Goal: Find specific page/section: Find specific page/section

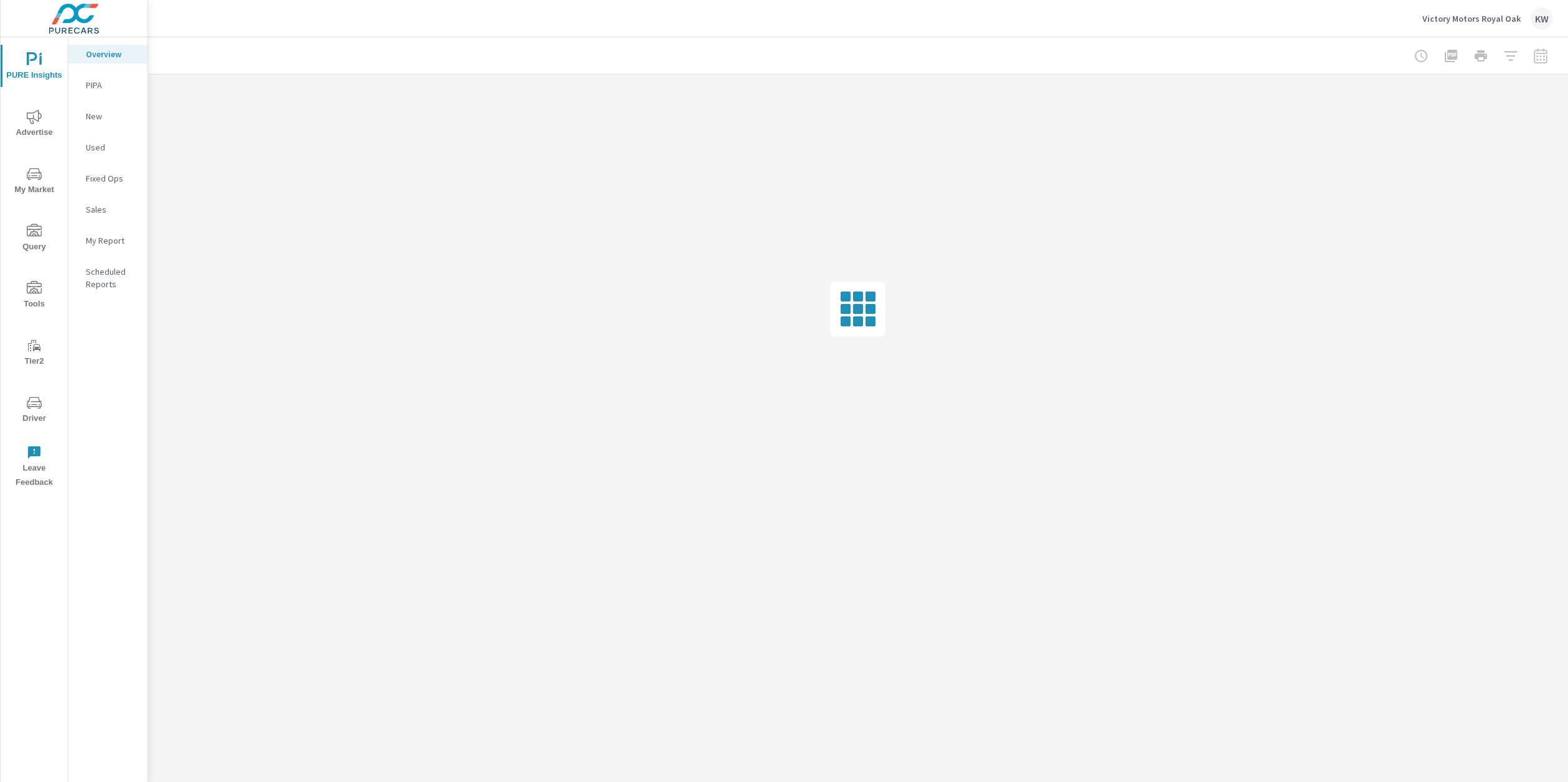
click at [35, 405] on icon "nav menu" at bounding box center [34, 403] width 15 height 15
click at [112, 191] on p "Feed Resolver" at bounding box center [112, 197] width 51 height 25
click at [33, 409] on icon "nav menu" at bounding box center [34, 403] width 15 height 15
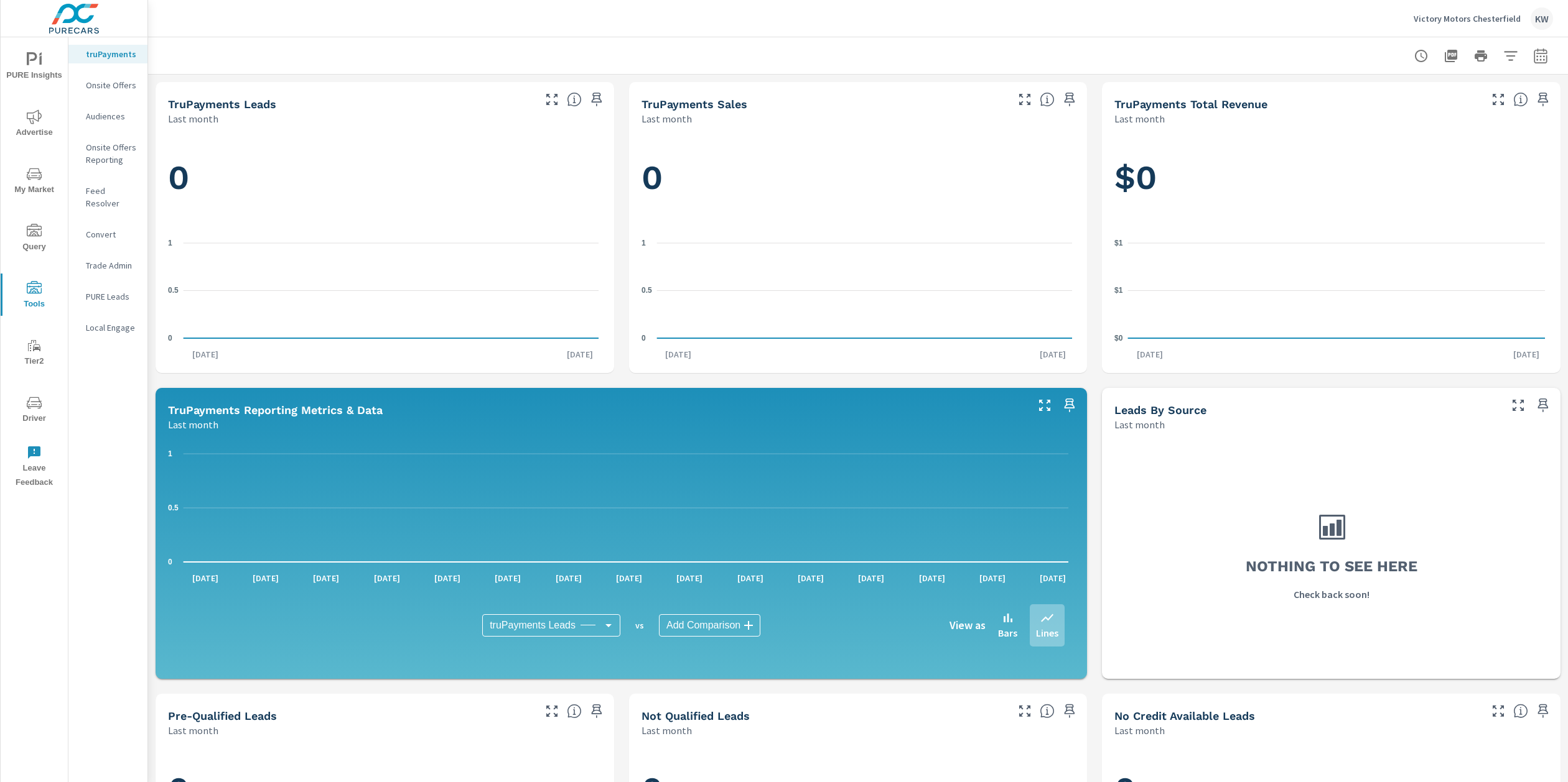
click at [123, 190] on p "Feed Resolver" at bounding box center [112, 197] width 51 height 25
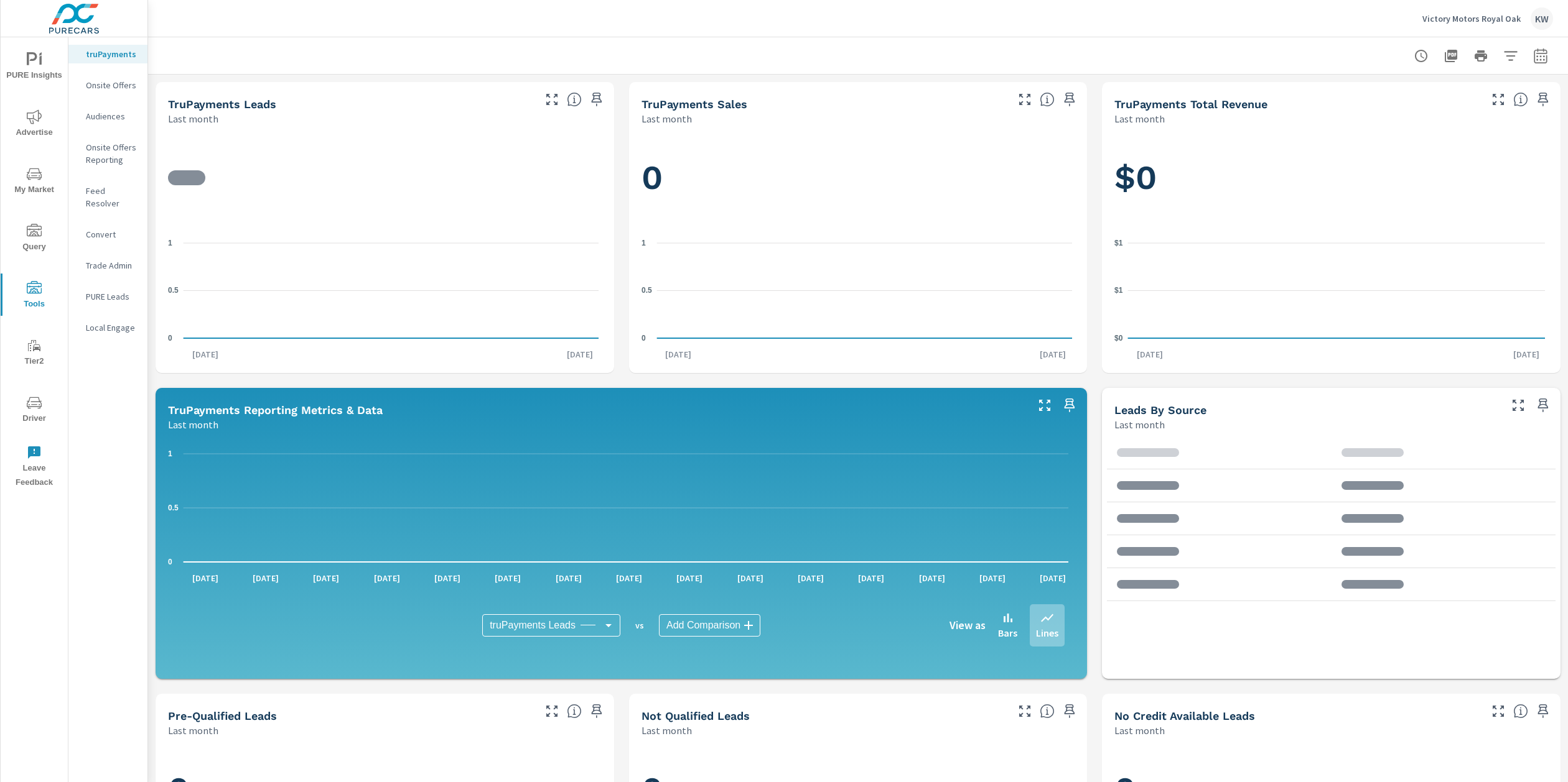
click at [37, 405] on icon "nav menu" at bounding box center [35, 405] width 6 height 1
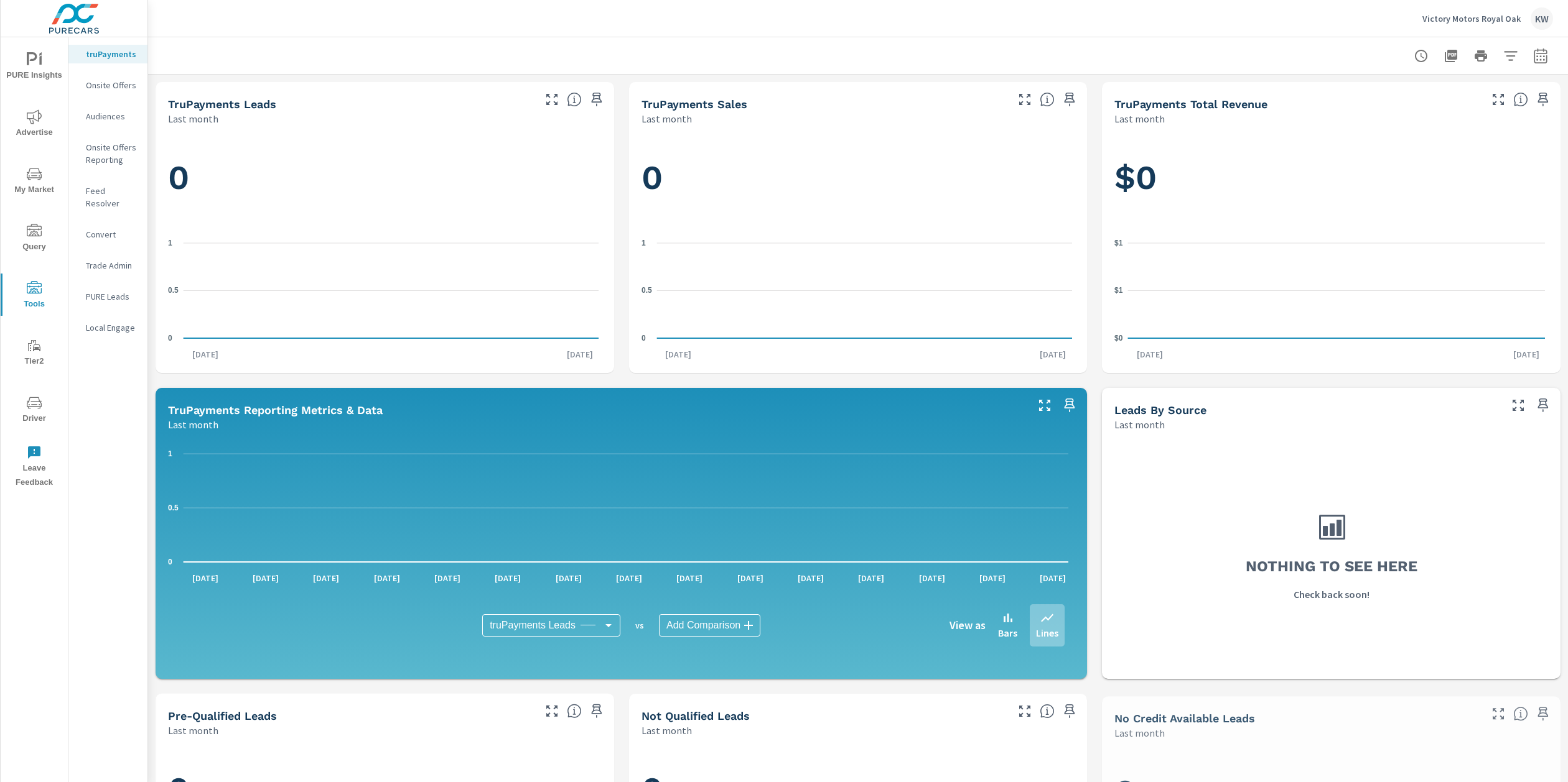
click at [109, 191] on p "Feed Resolver" at bounding box center [112, 197] width 51 height 25
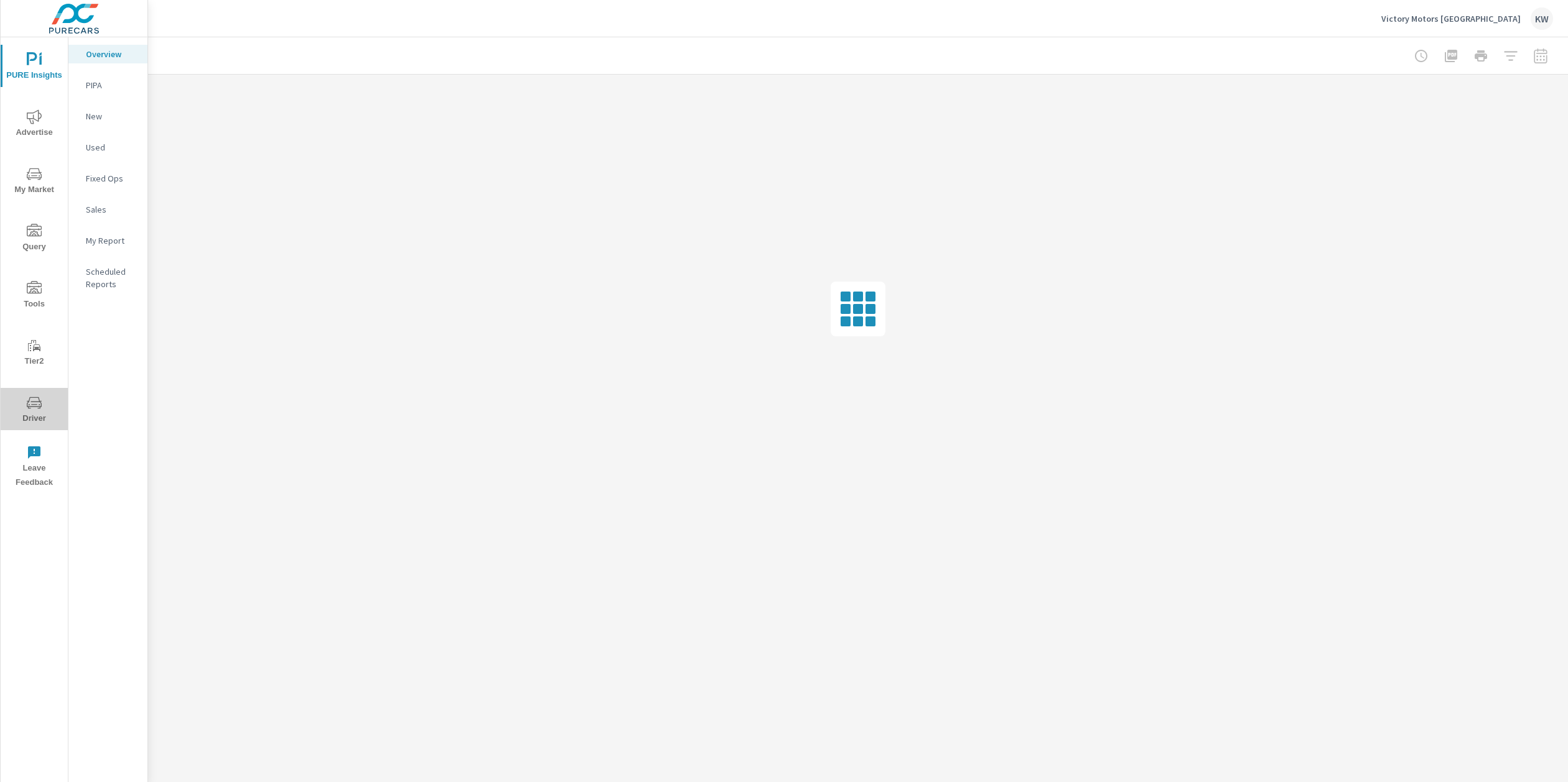
click at [35, 415] on span "Driver" at bounding box center [34, 411] width 59 height 31
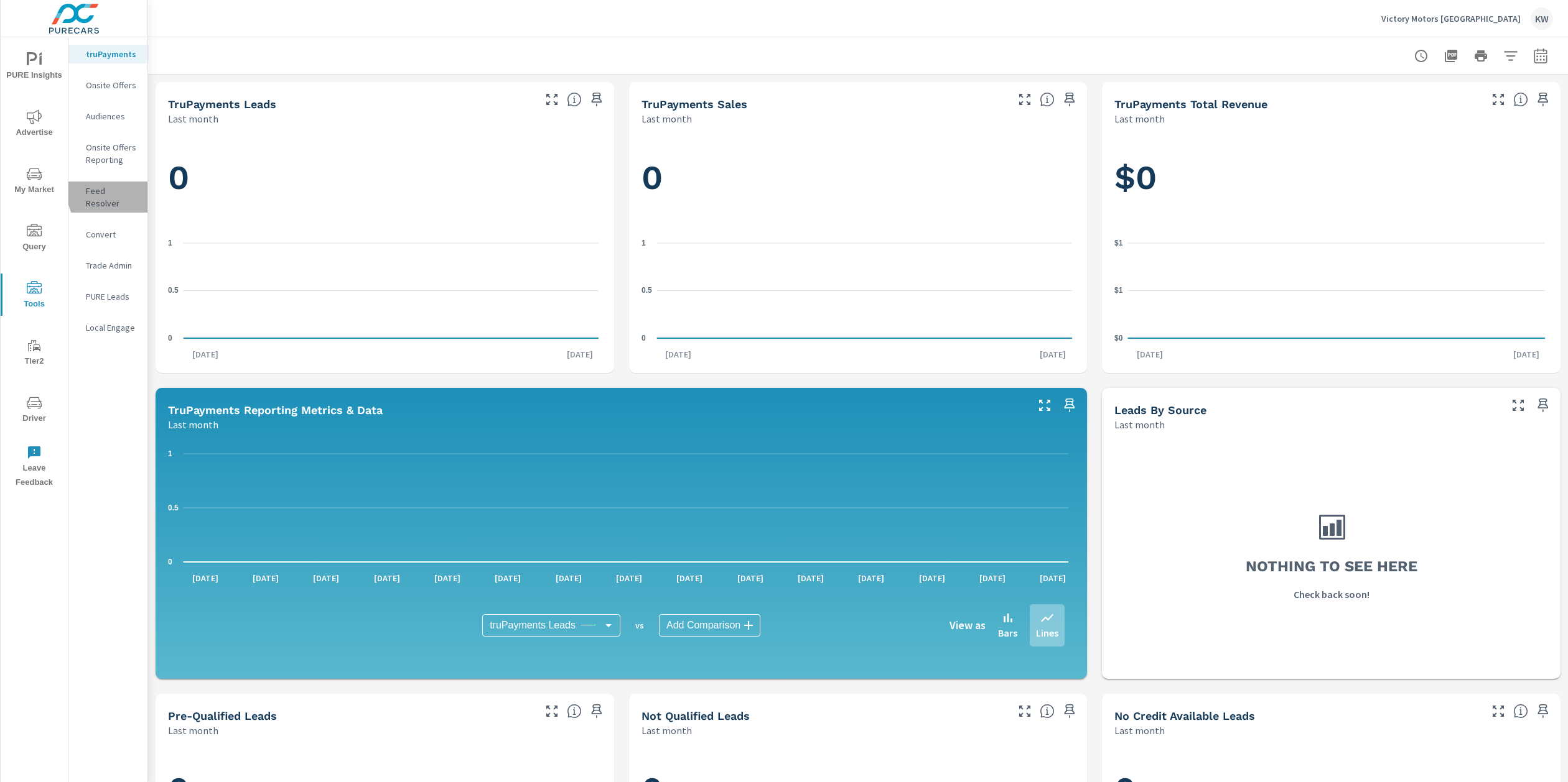
click at [127, 190] on p "Feed Resolver" at bounding box center [112, 197] width 51 height 25
click at [117, 189] on p "Feed Resolver" at bounding box center [112, 197] width 51 height 25
